Goal: Transaction & Acquisition: Purchase product/service

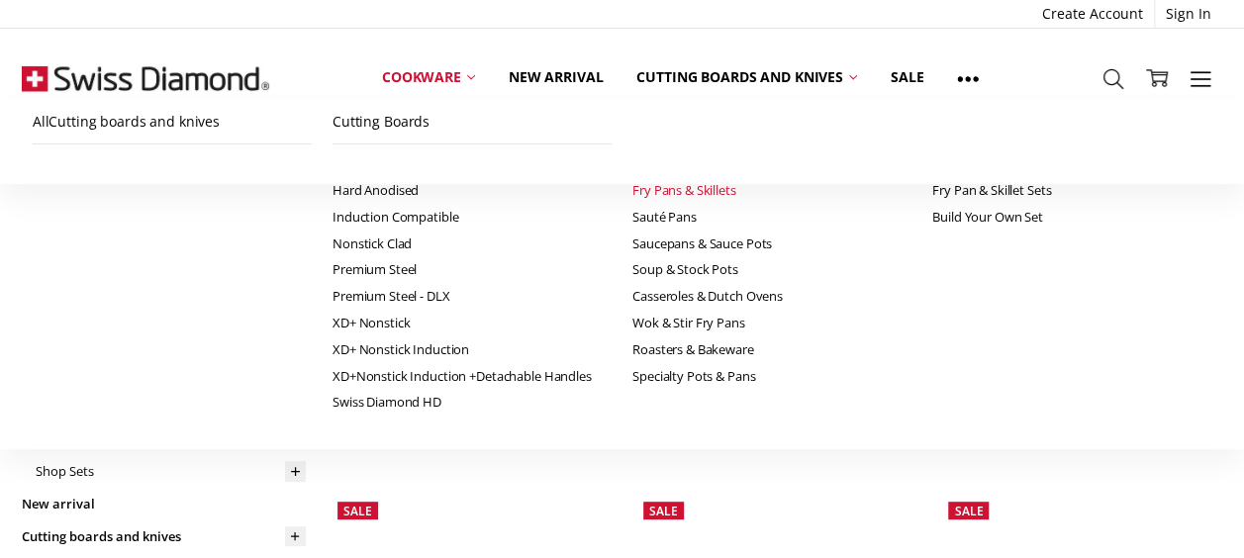
scroll to position [234, 0]
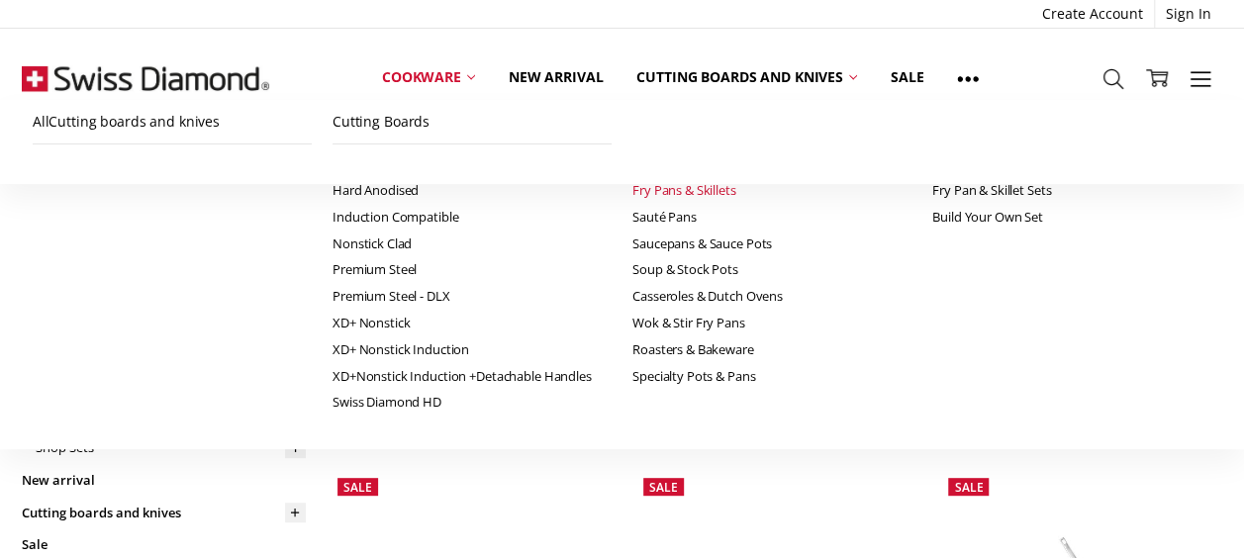
click at [152, 346] on link "Wok & Stir Fry Pans" at bounding box center [176, 351] width 255 height 33
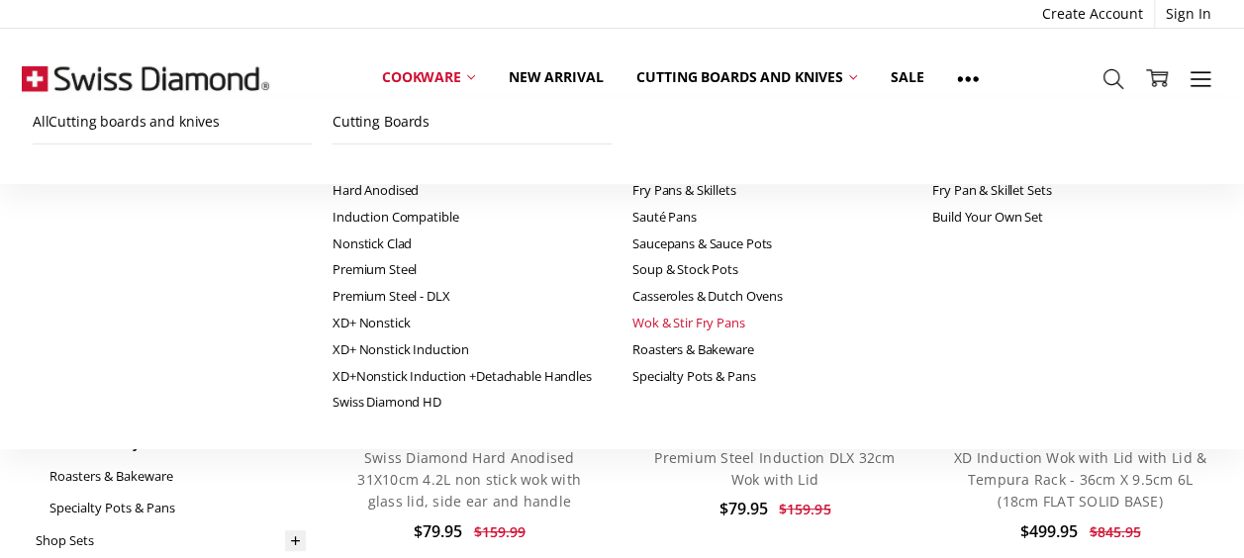
scroll to position [148, 0]
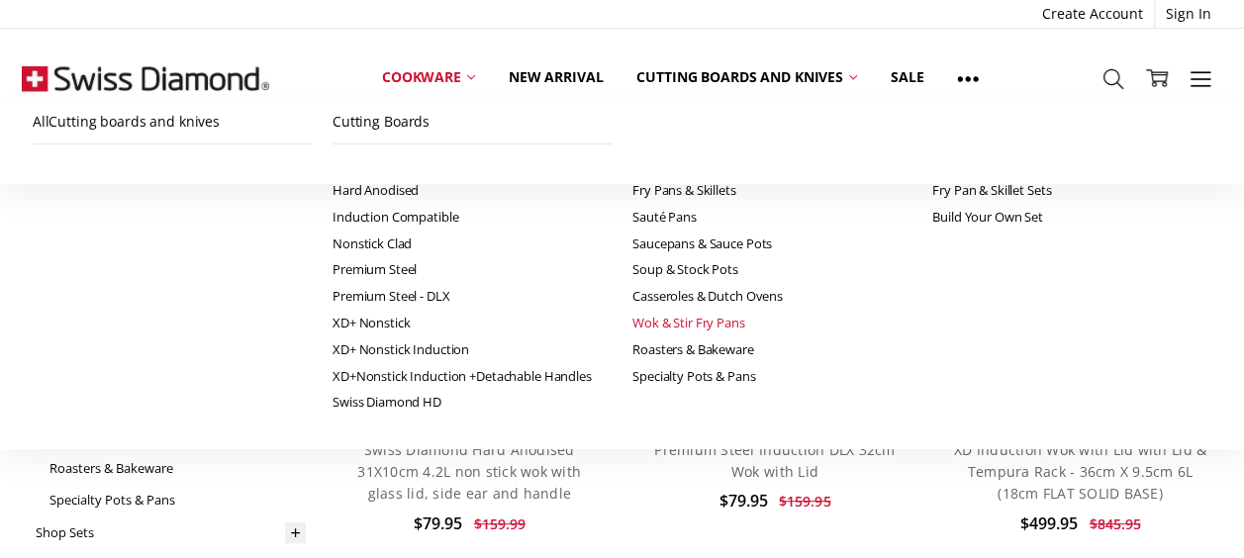
click at [790, 256] on img at bounding box center [775, 280] width 283 height 189
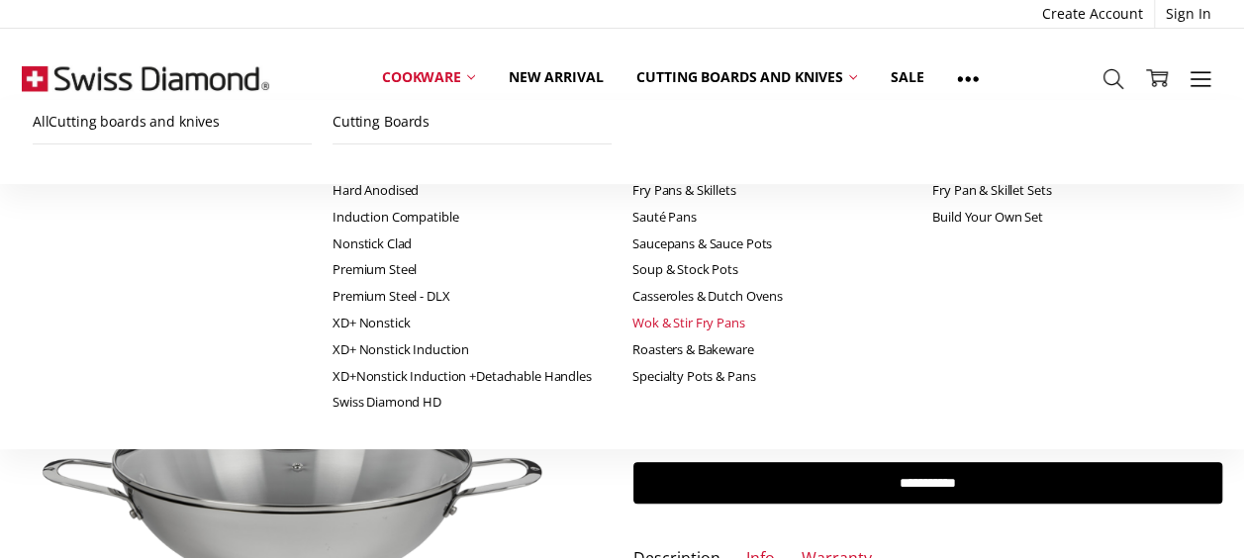
scroll to position [40, 0]
